Goal: Information Seeking & Learning: Understand process/instructions

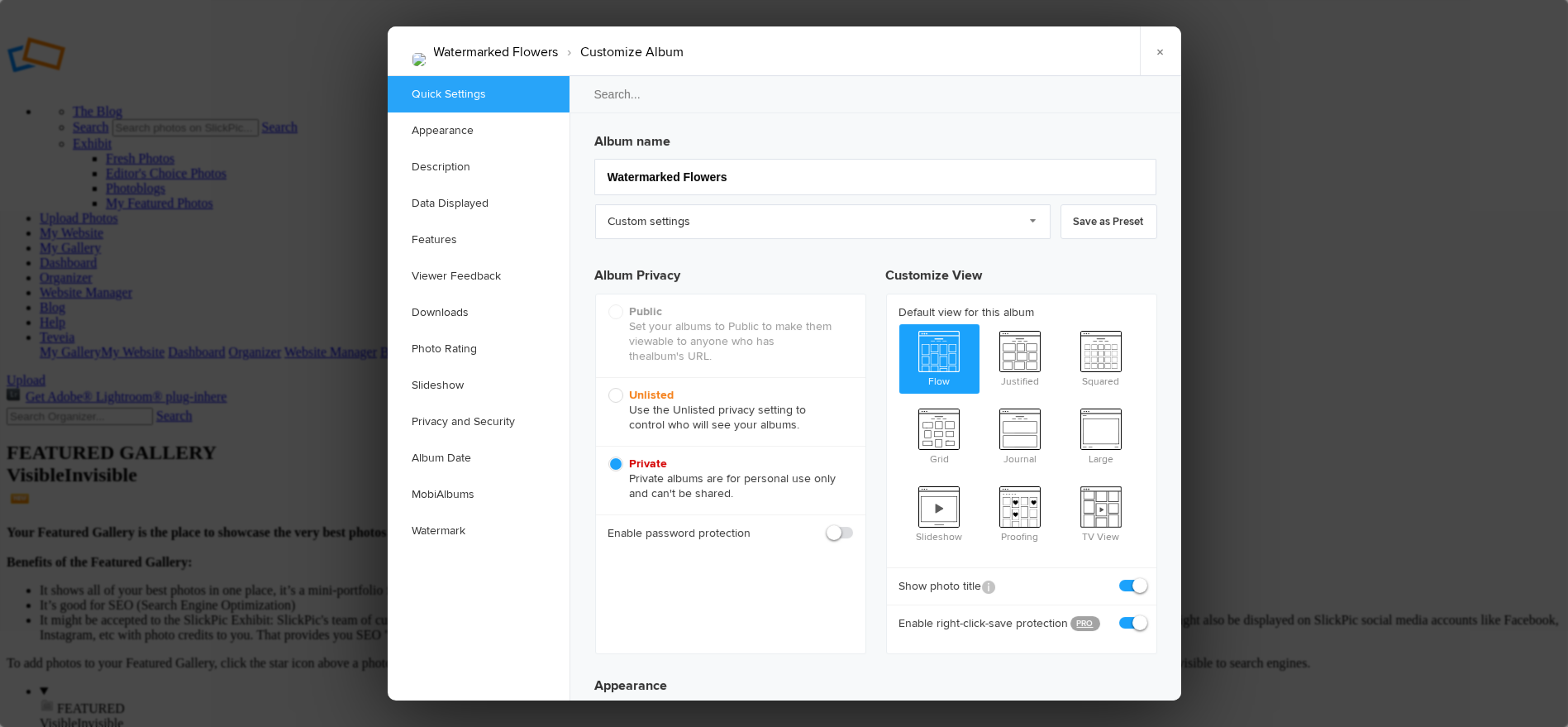
click at [688, 410] on span "Unlisted Use the Unlisted privacy setting to control who will see your albums." at bounding box center [726, 409] width 236 height 45
click at [608, 387] on input "Unlisted Use the Unlisted privacy setting to control who will see your albums." at bounding box center [607, 387] width 1 height 1
radio input "true"
click at [1152, 50] on link "×" at bounding box center [1161, 51] width 42 height 49
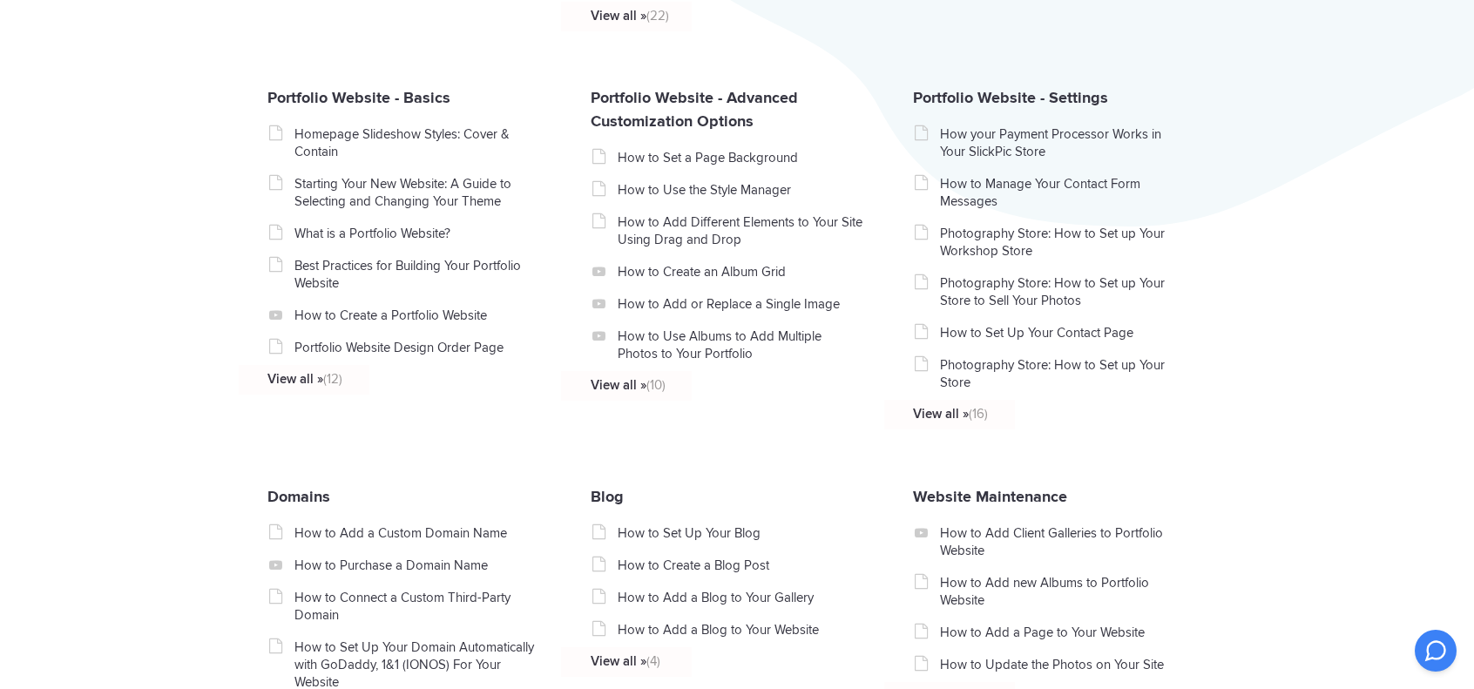
scroll to position [726, 0]
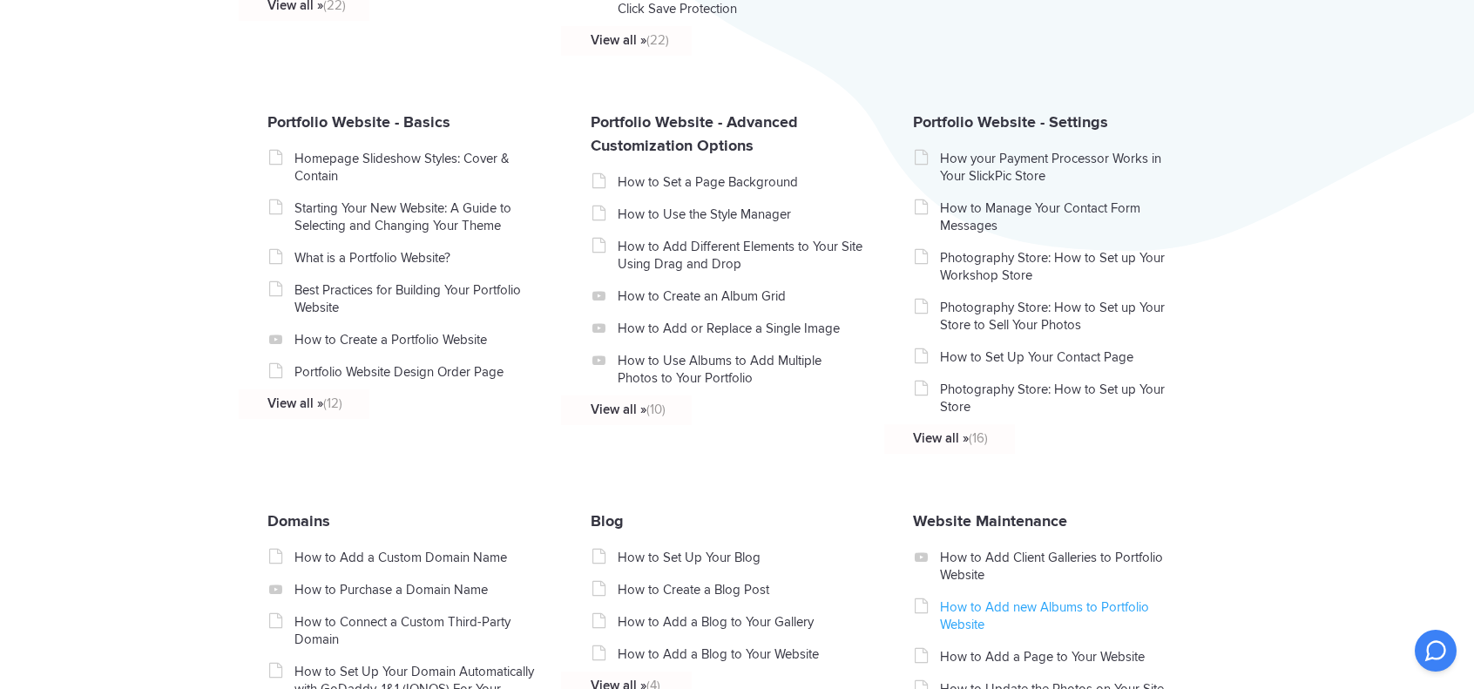
click at [975, 612] on link "How to Add new Albums to Portfolio Website" at bounding box center [1063, 615] width 246 height 35
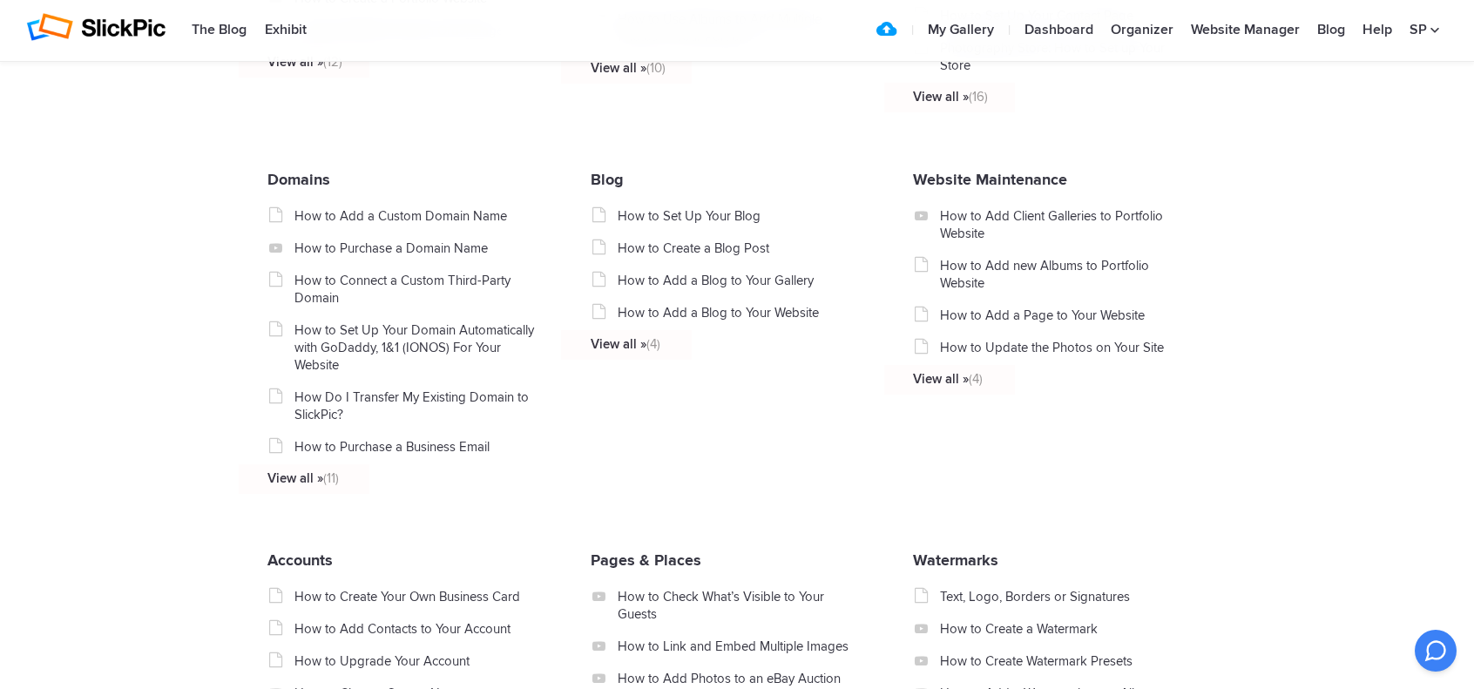
scroll to position [1162, 0]
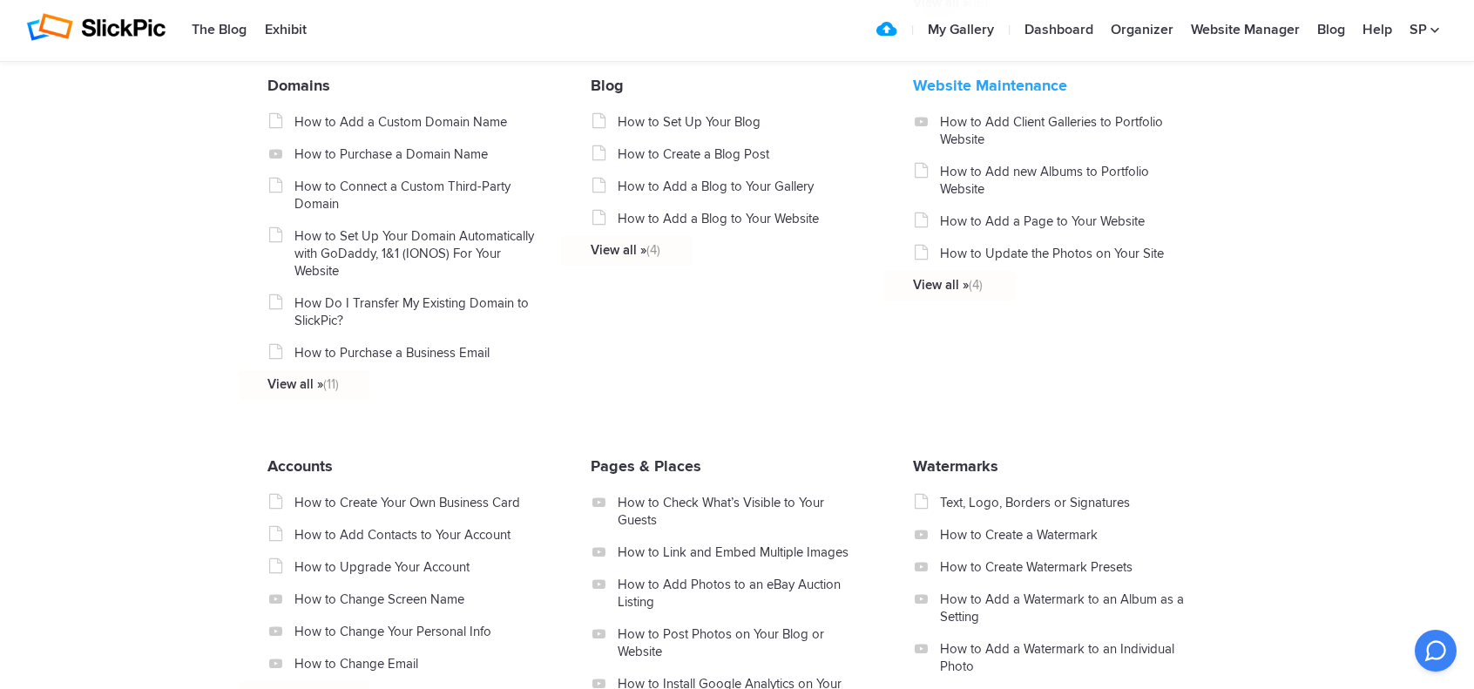
click at [941, 95] on link "Website Maintenance" at bounding box center [990, 85] width 154 height 19
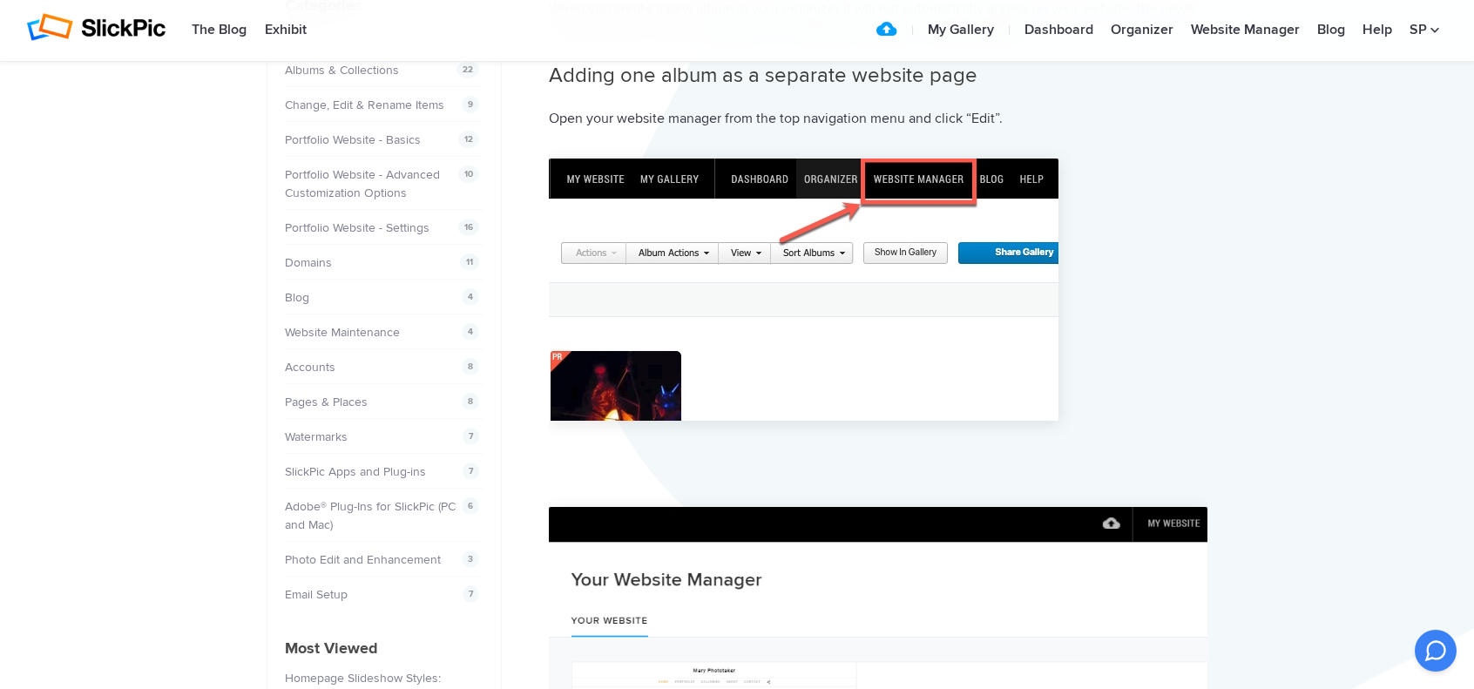
scroll to position [145, 0]
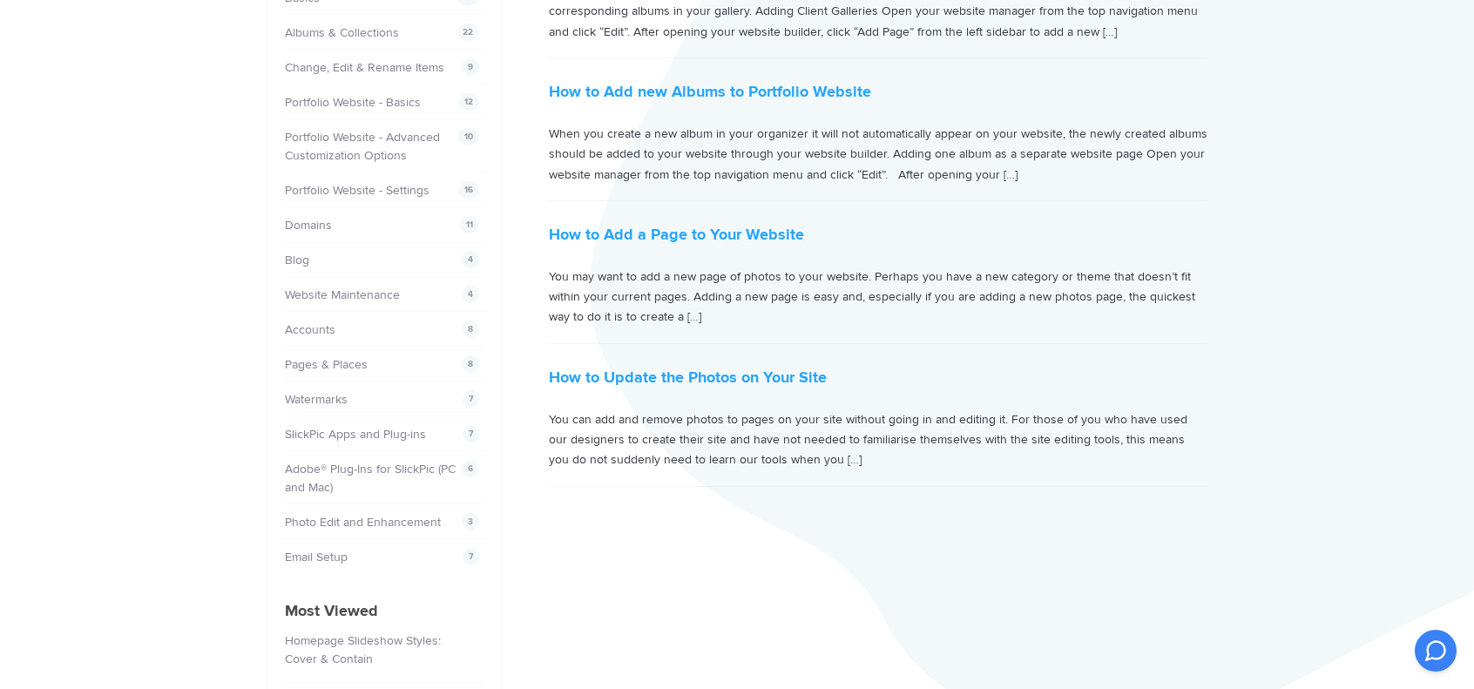
scroll to position [290, 0]
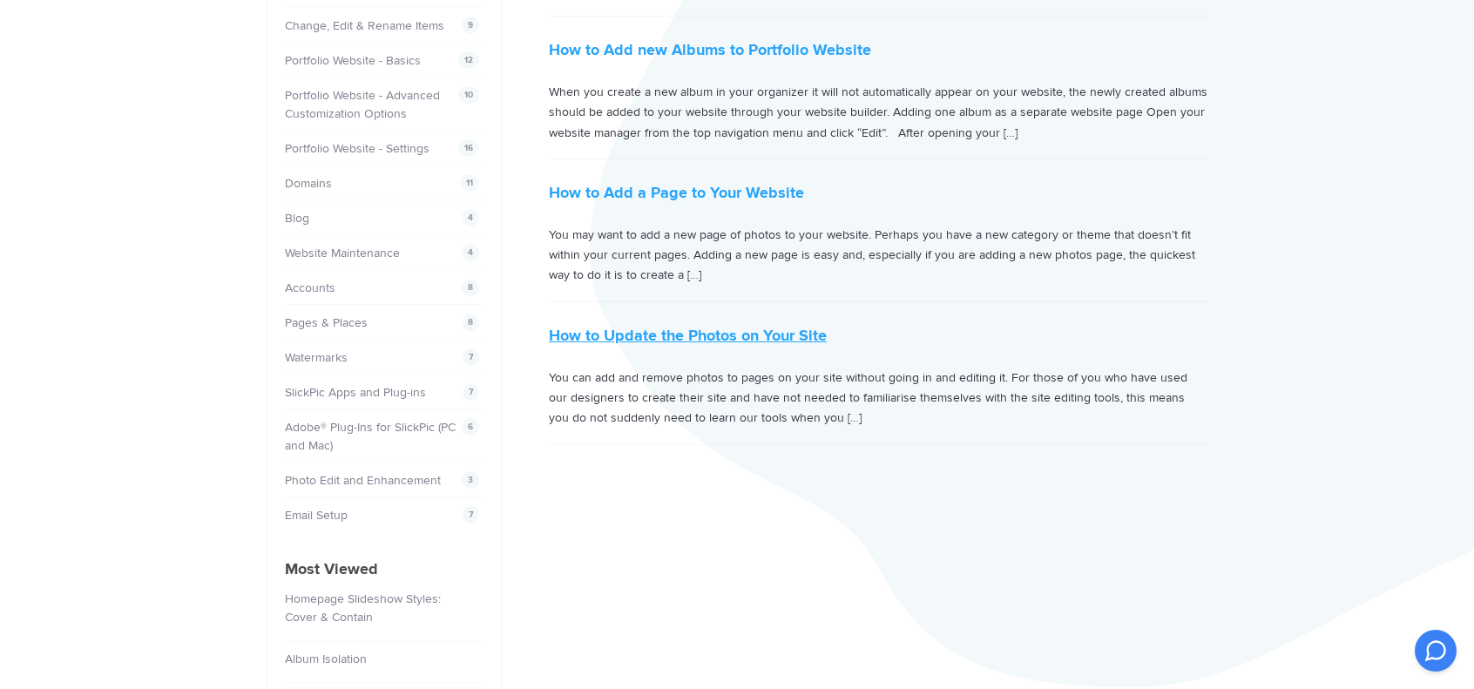
click at [746, 330] on link "How to Update the Photos on Your Site" at bounding box center [688, 335] width 278 height 19
